Goal: Navigation & Orientation: Find specific page/section

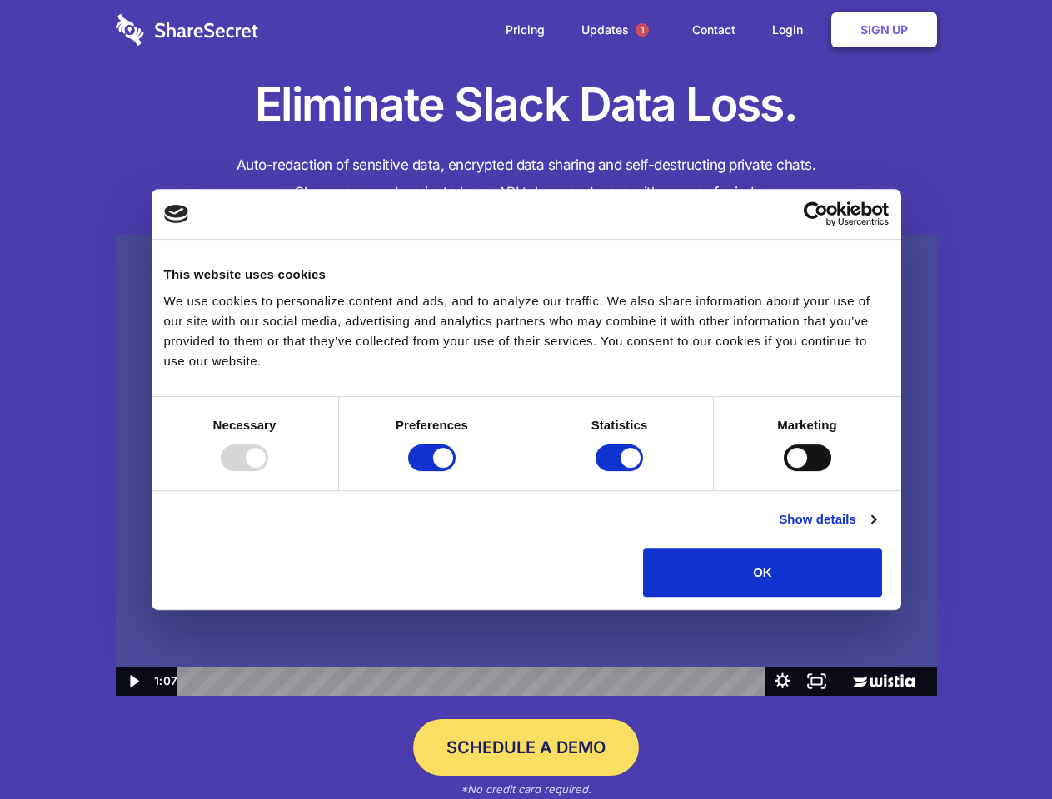
click at [525, 400] on img at bounding box center [526, 466] width 821 height 462
click at [268, 471] on div at bounding box center [244, 458] width 47 height 27
click at [455, 471] on input "Preferences" at bounding box center [431, 458] width 47 height 27
checkbox input "false"
click at [621, 471] on input "Statistics" at bounding box center [618, 458] width 47 height 27
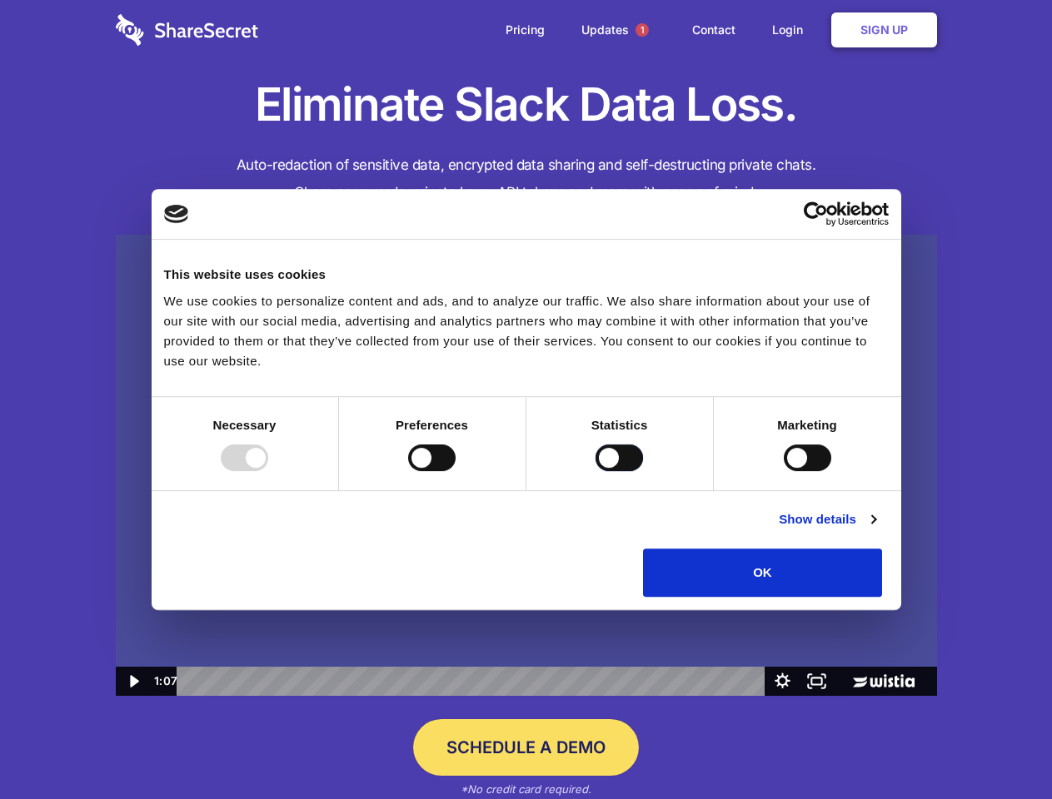
checkbox input "false"
click at [784, 471] on input "Marketing" at bounding box center [807, 458] width 47 height 27
checkbox input "true"
click at [875, 530] on link "Show details" at bounding box center [827, 520] width 97 height 20
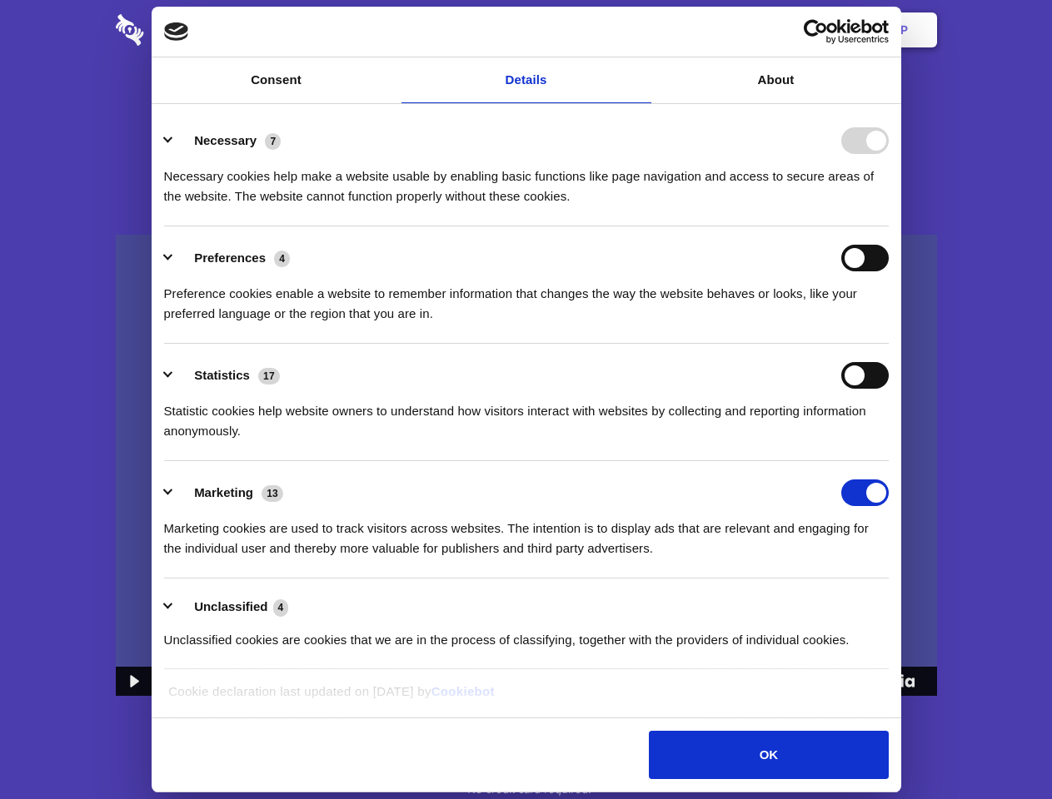
click at [888, 226] on li "Necessary 7 Necessary cookies help make a website usable by enabling basic func…" at bounding box center [526, 167] width 724 height 117
click at [641, 30] on span "1" at bounding box center [641, 29] width 13 height 13
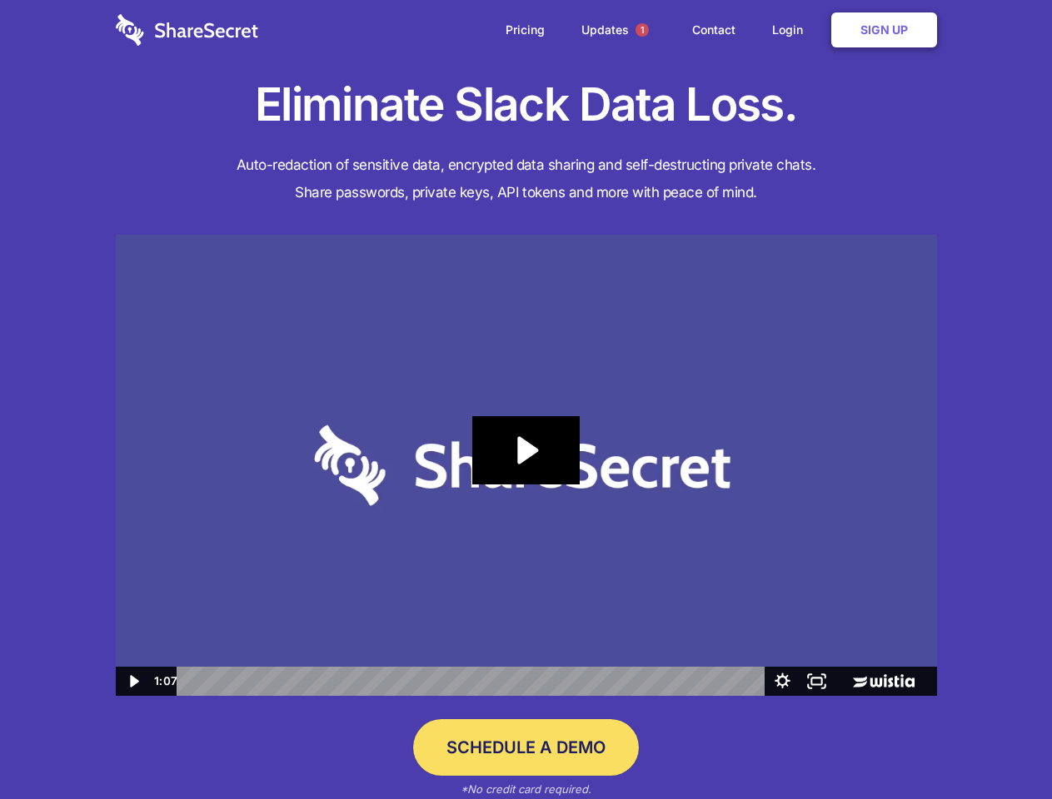
click at [526, 465] on icon "Play Video: Sharesecret Slack Extension" at bounding box center [525, 450] width 107 height 68
